Goal: Task Accomplishment & Management: Complete application form

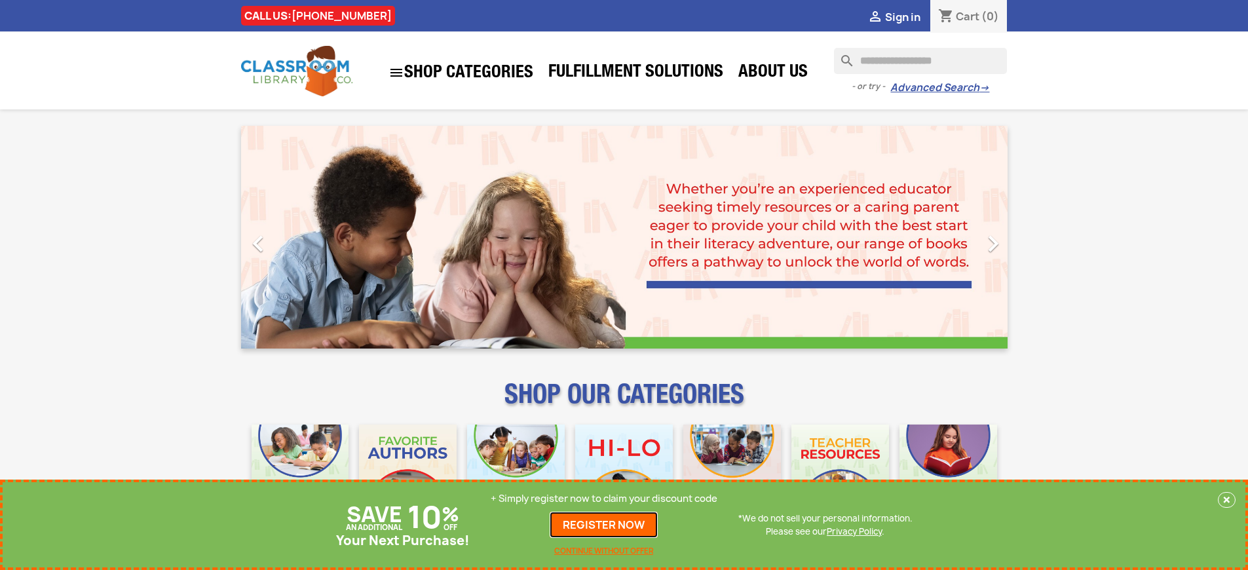
click at [607, 525] on link "REGISTER NOW" at bounding box center [604, 525] width 108 height 26
click at [607, 499] on p "+ Simply register now to claim your discount code" at bounding box center [604, 498] width 227 height 13
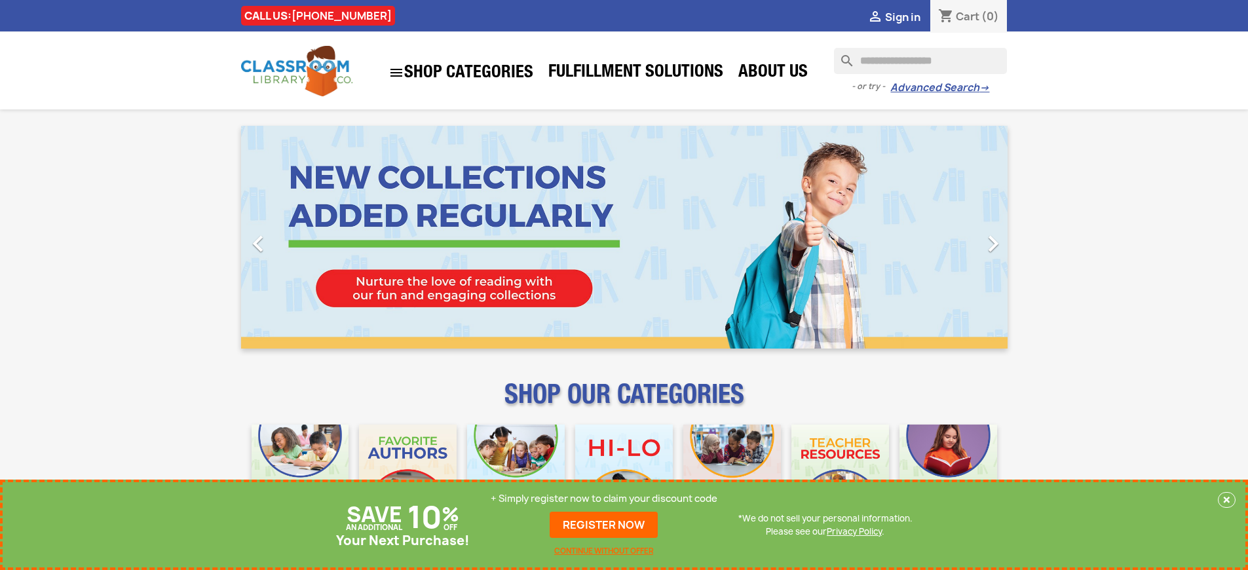
click at [607, 499] on p "+ Simply register now to claim your discount code" at bounding box center [604, 498] width 227 height 13
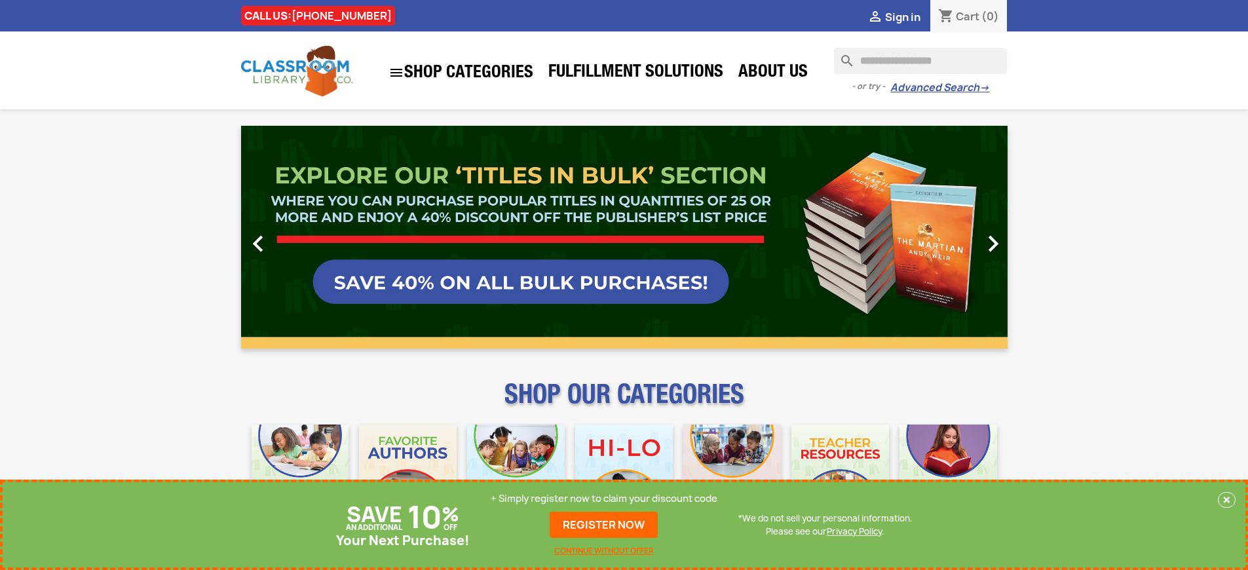
click at [607, 499] on p "+ Simply register now to claim your discount code" at bounding box center [604, 498] width 227 height 13
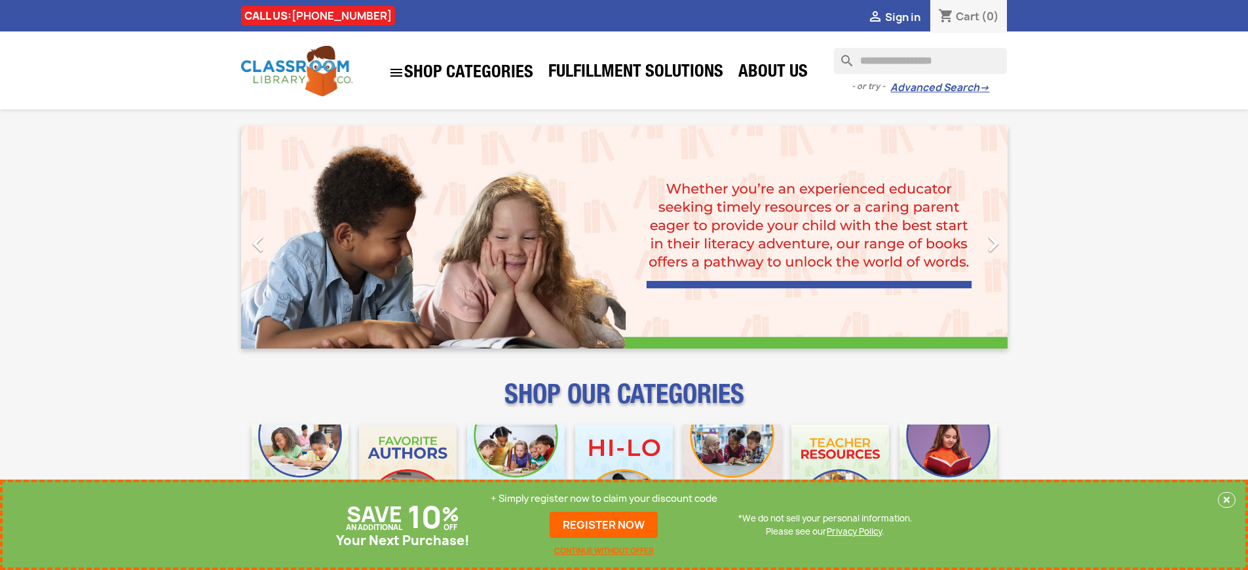
click at [607, 499] on p "+ Simply register now to claim your discount code" at bounding box center [604, 498] width 227 height 13
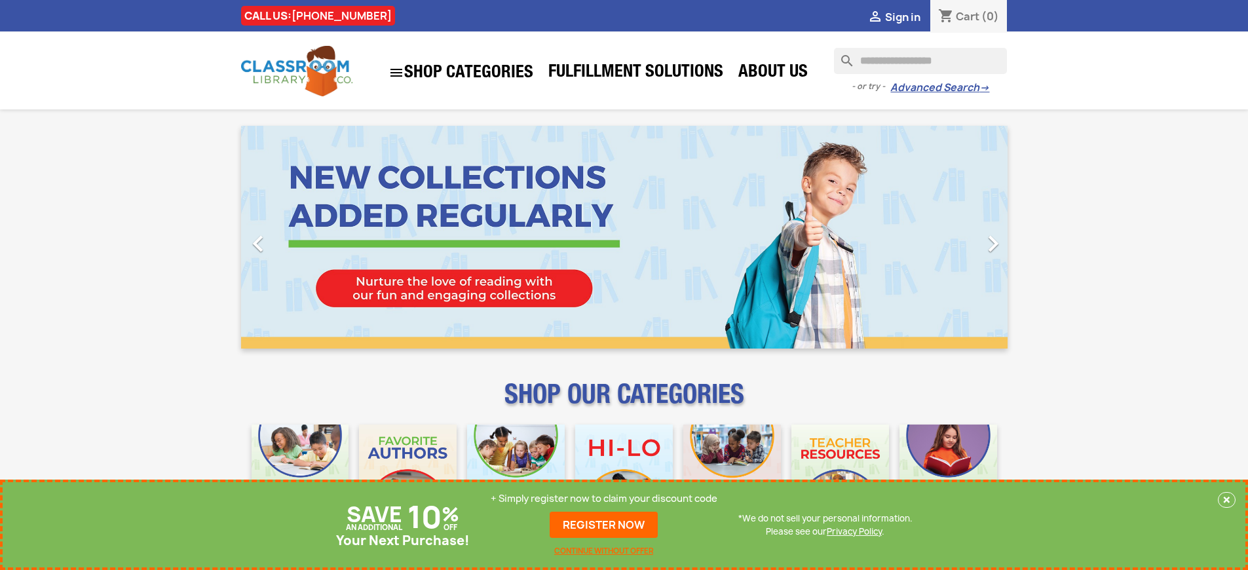
click at [607, 499] on p "+ Simply register now to claim your discount code" at bounding box center [604, 498] width 227 height 13
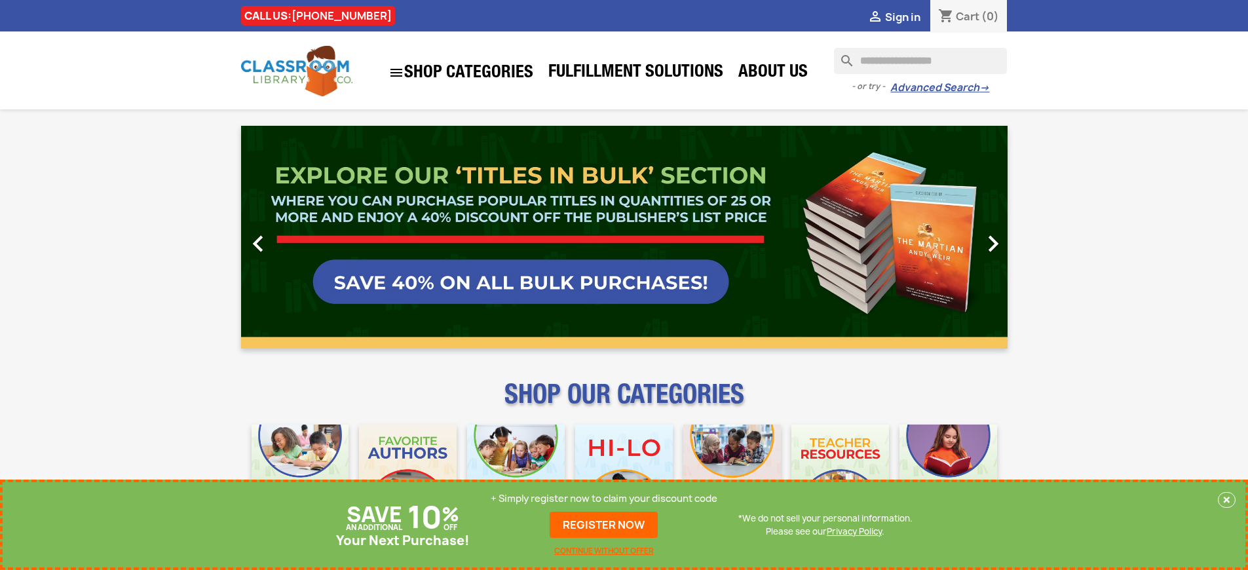
click at [607, 499] on p "+ Simply register now to claim your discount code" at bounding box center [604, 498] width 227 height 13
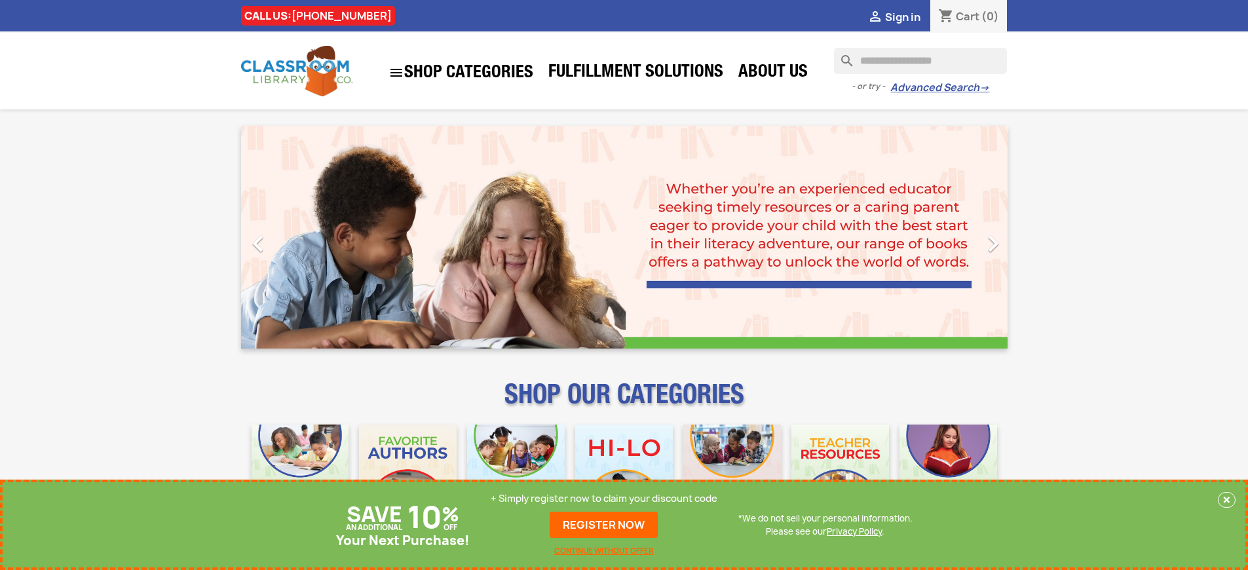
click at [607, 499] on p "+ Simply register now to claim your discount code" at bounding box center [604, 498] width 227 height 13
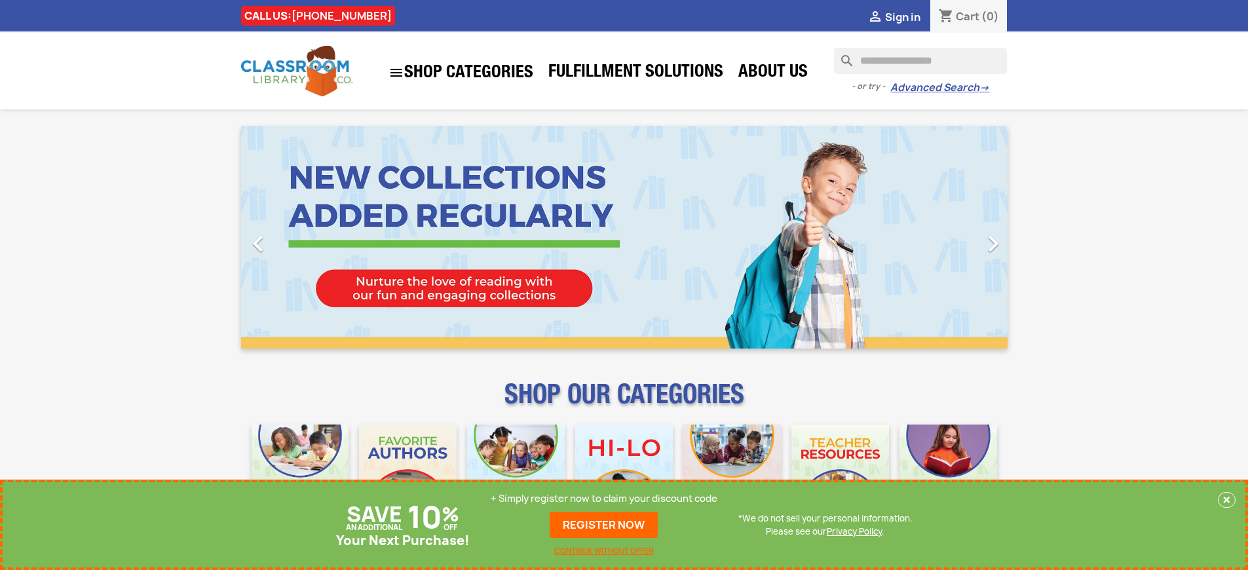
click at [607, 499] on p "+ Simply register now to claim your discount code" at bounding box center [604, 498] width 227 height 13
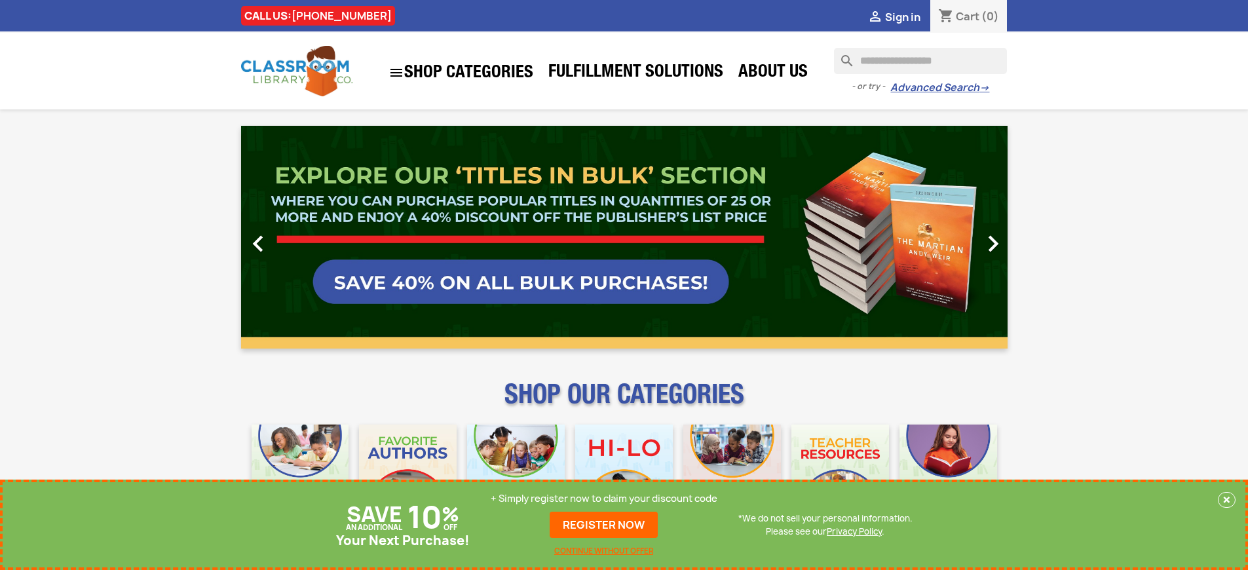
click at [607, 525] on link "REGISTER NOW" at bounding box center [604, 525] width 108 height 26
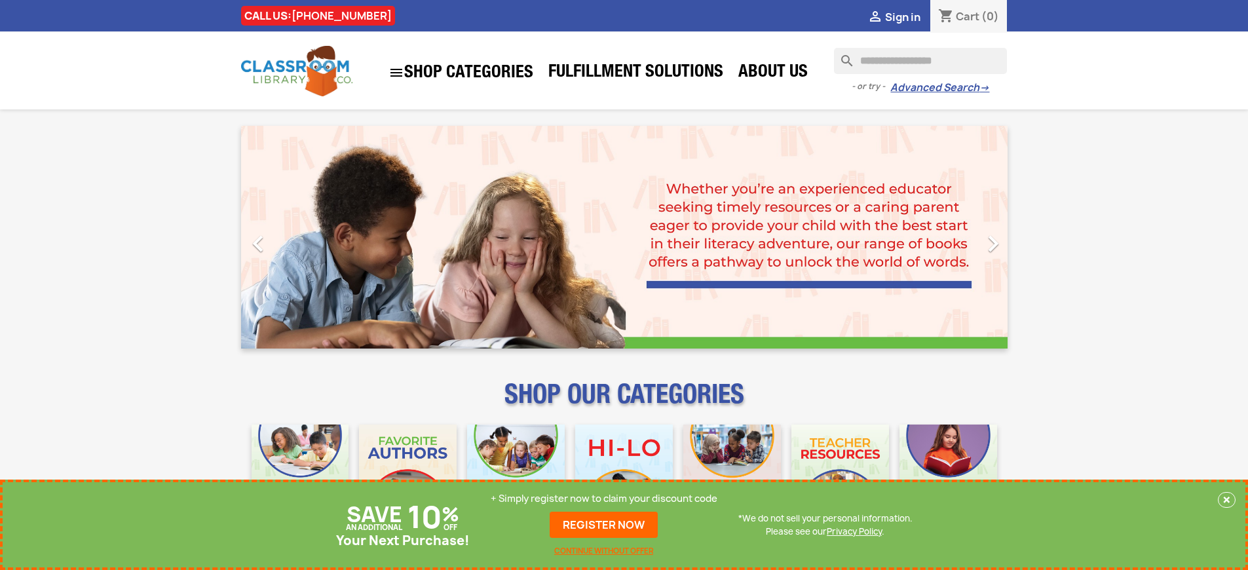
click at [607, 499] on p "+ Simply register now to claim your discount code" at bounding box center [604, 498] width 227 height 13
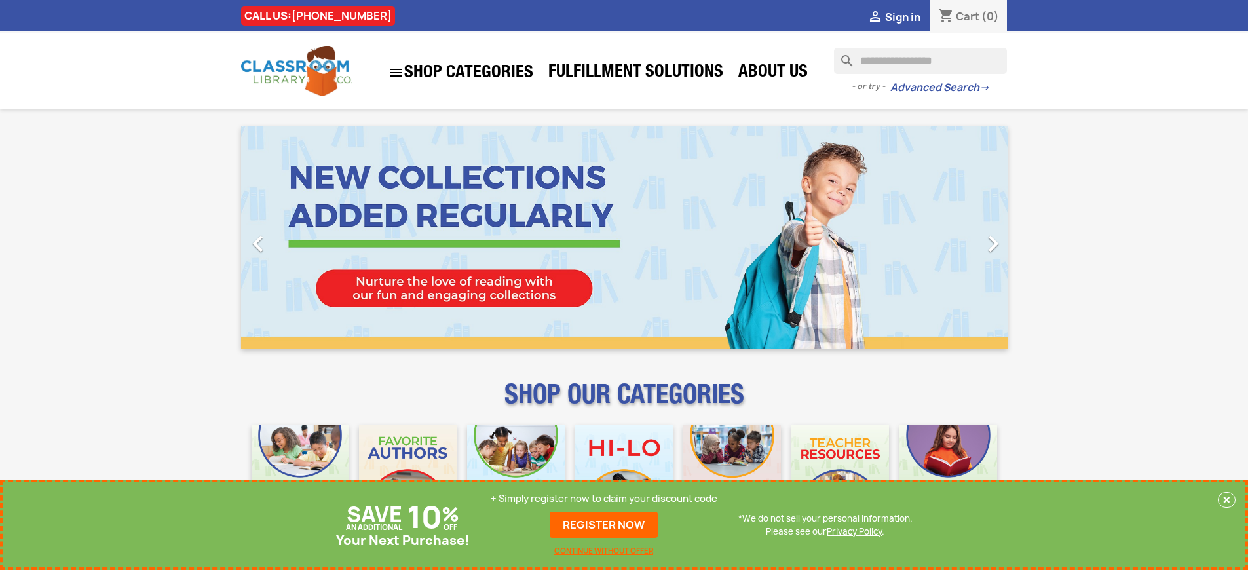
click at [607, 499] on p "+ Simply register now to claim your discount code" at bounding box center [604, 498] width 227 height 13
click at [607, 525] on link "REGISTER NOW" at bounding box center [604, 525] width 108 height 26
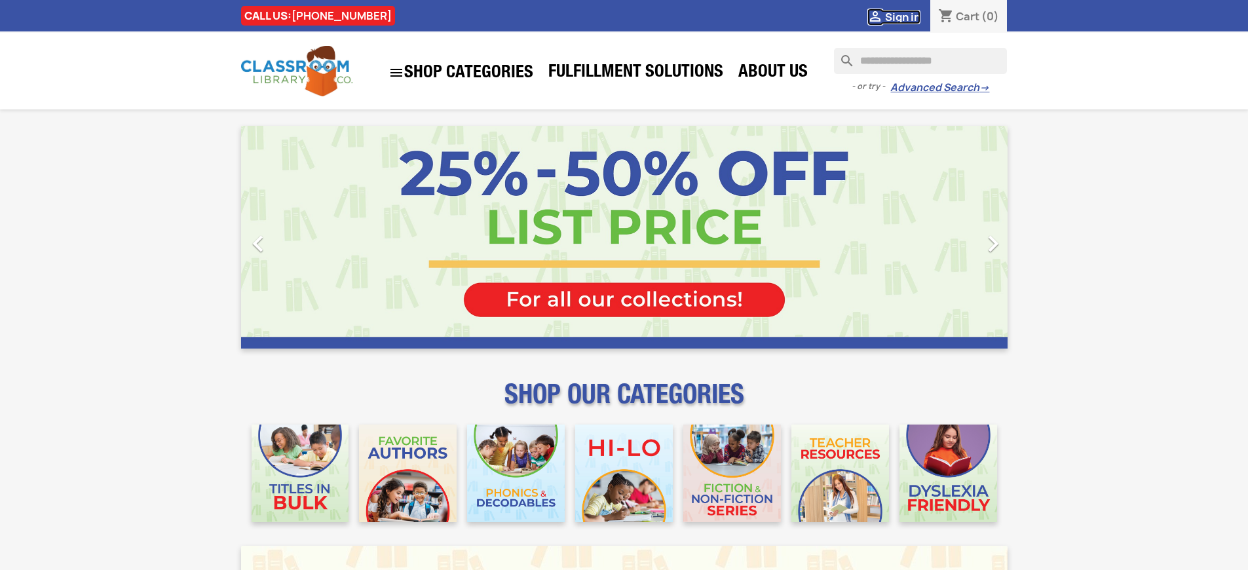
click at [909, 16] on span "Sign in" at bounding box center [902, 17] width 35 height 14
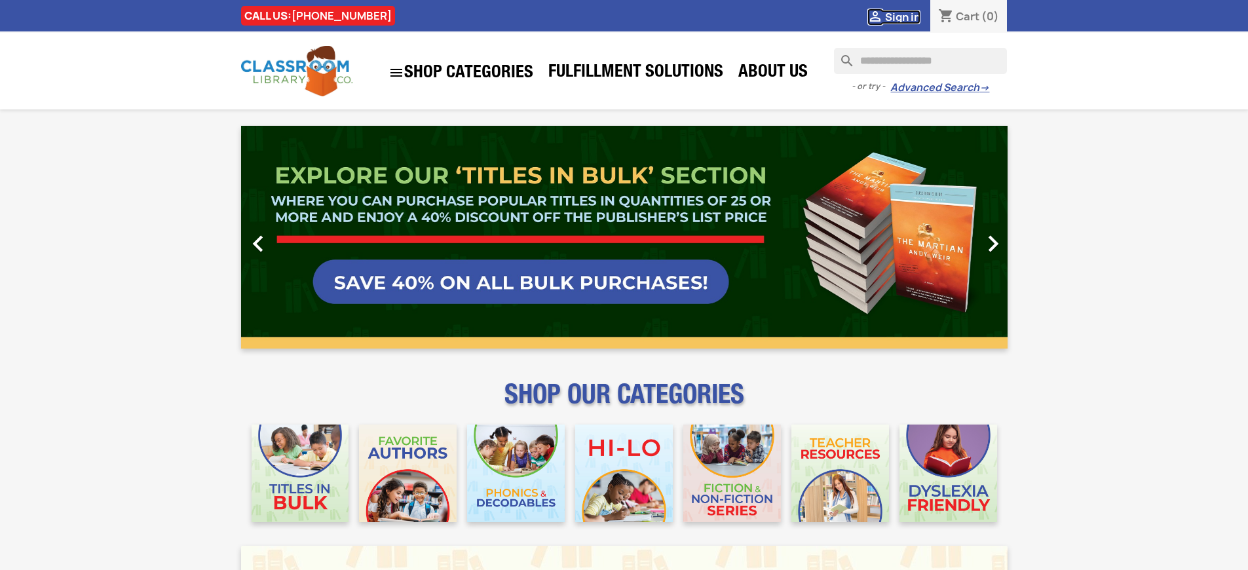
click at [909, 16] on span "Sign in" at bounding box center [902, 17] width 35 height 14
